Goal: Information Seeking & Learning: Learn about a topic

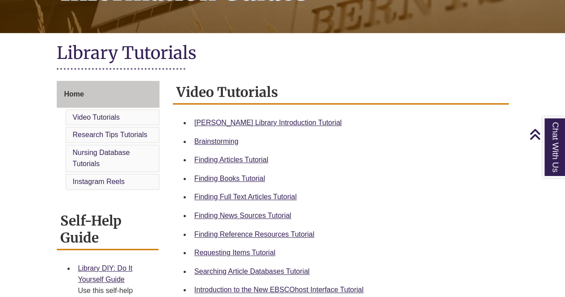
scroll to position [175, 0]
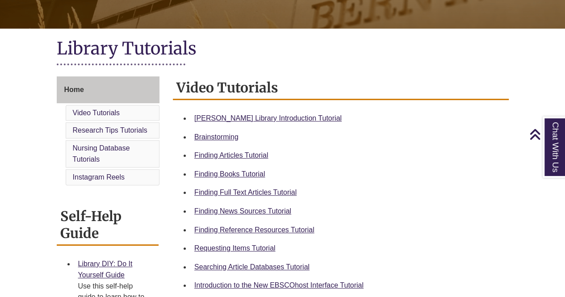
click at [298, 223] on li "Finding Reference Resources Tutorial" at bounding box center [348, 230] width 315 height 19
click at [296, 228] on link "Finding Reference Resources Tutorial" at bounding box center [254, 230] width 120 height 8
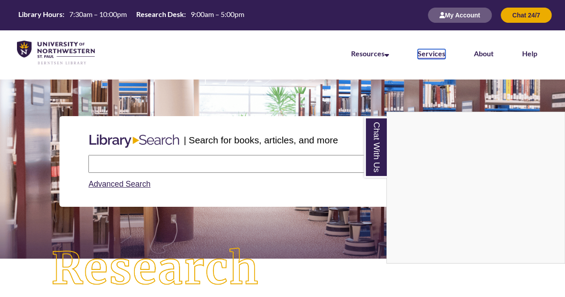
click at [426, 56] on link "Services" at bounding box center [432, 54] width 28 height 10
click at [449, 18] on div "Chat With Us" at bounding box center [282, 148] width 565 height 297
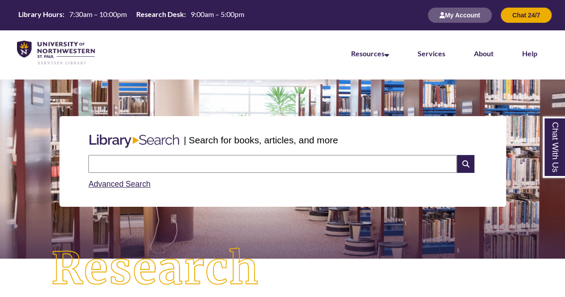
click at [449, 18] on button "My Account" at bounding box center [460, 15] width 64 height 15
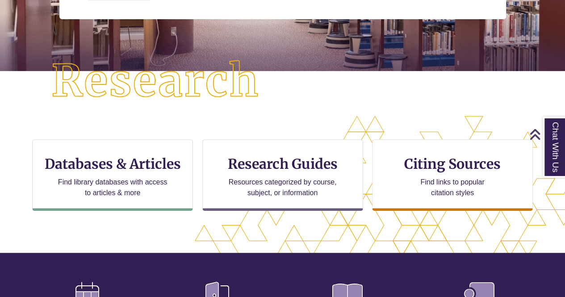
scroll to position [189, 0]
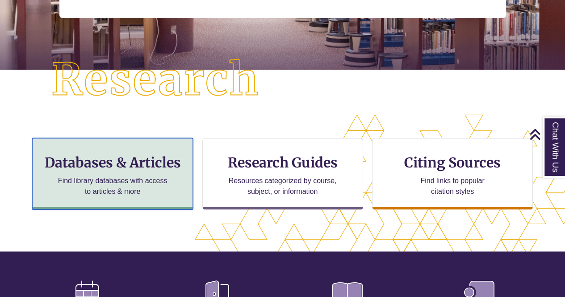
click at [155, 155] on h3 "Databases & Articles" at bounding box center [113, 162] width 146 height 17
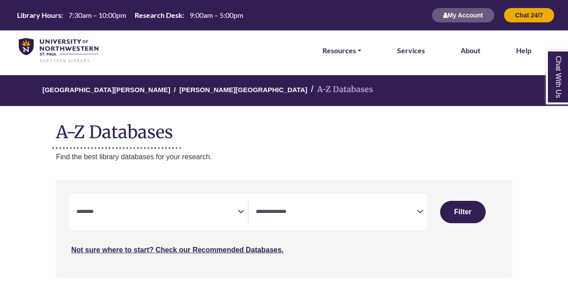
select select "Database Subject Filter"
select select "Database Types Filter"
select select "Database Subject Filter"
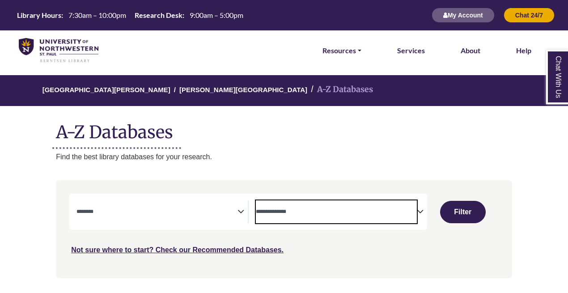
click at [404, 202] on span "Search filters" at bounding box center [336, 211] width 161 height 23
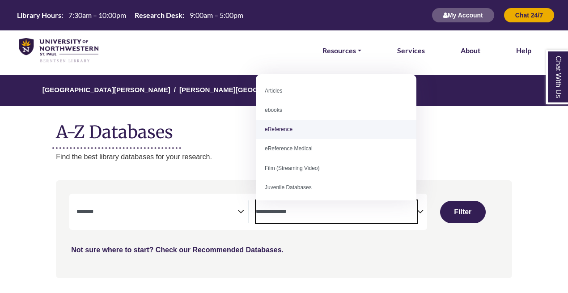
select select "*****"
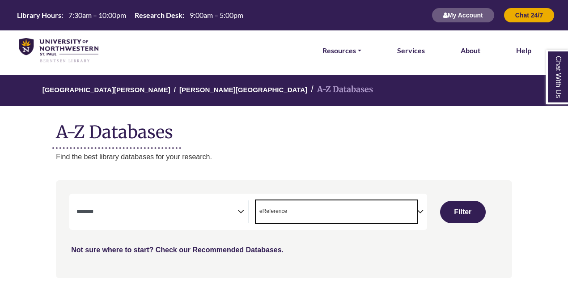
scroll to position [17, 0]
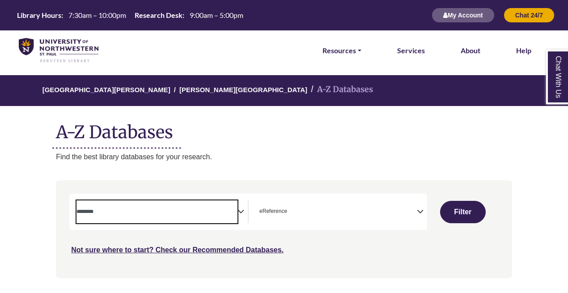
click at [214, 207] on span "Search filters" at bounding box center [156, 211] width 161 height 8
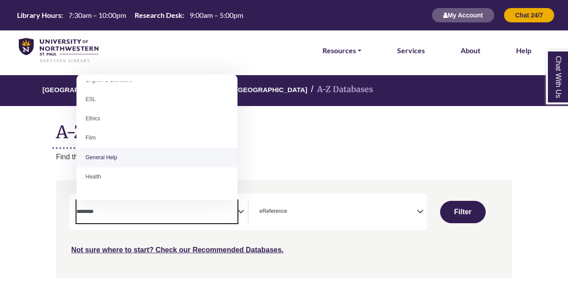
scroll to position [320, 0]
select select "*****"
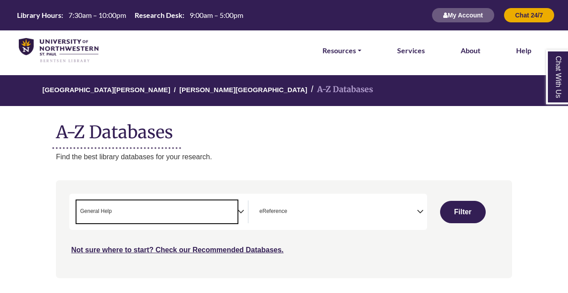
scroll to position [176, 0]
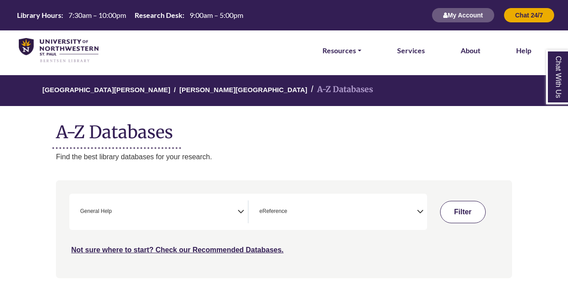
click at [464, 216] on button "Filter" at bounding box center [463, 212] width 46 height 22
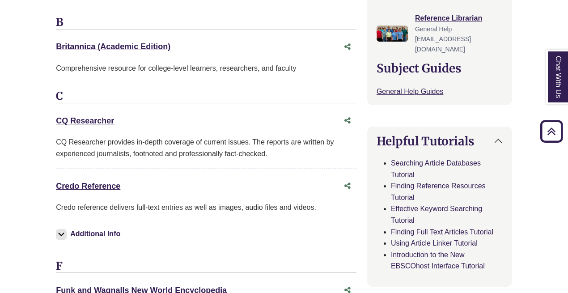
scroll to position [340, 0]
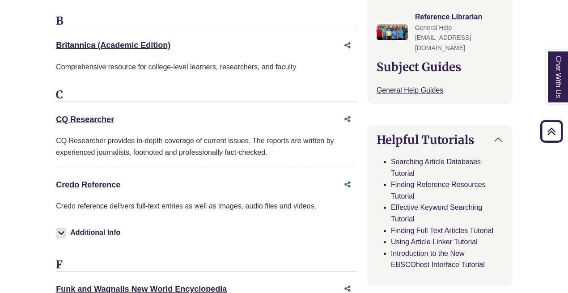
click at [82, 180] on link "Credo Reference This link opens in a new window" at bounding box center [88, 184] width 64 height 9
